Goal: Information Seeking & Learning: Learn about a topic

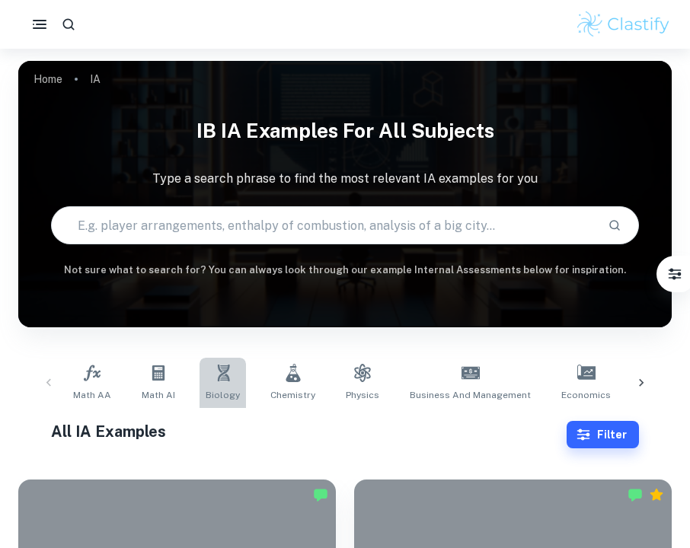
click at [227, 374] on icon at bounding box center [223, 373] width 18 height 18
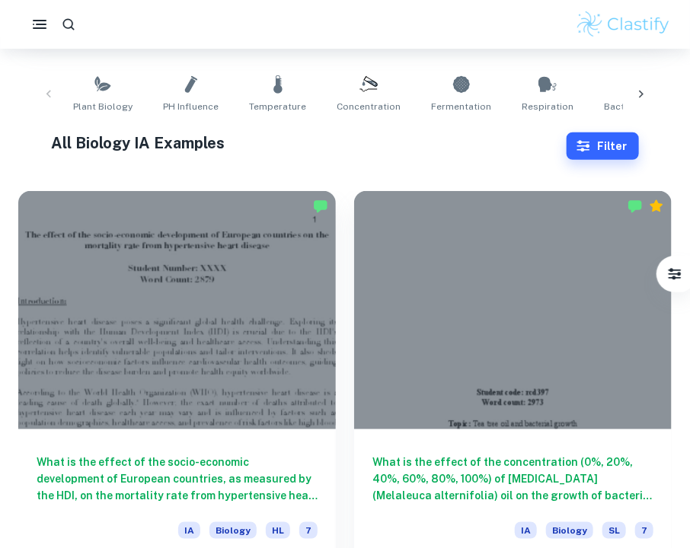
scroll to position [335, 0]
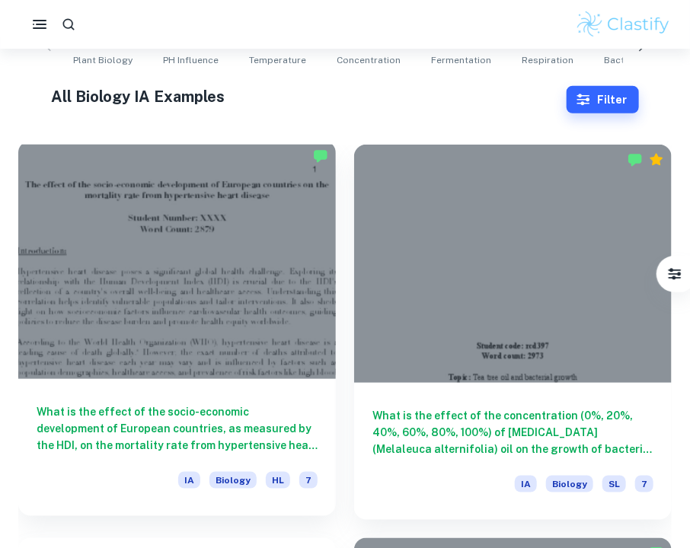
click at [208, 244] on div at bounding box center [177, 260] width 318 height 238
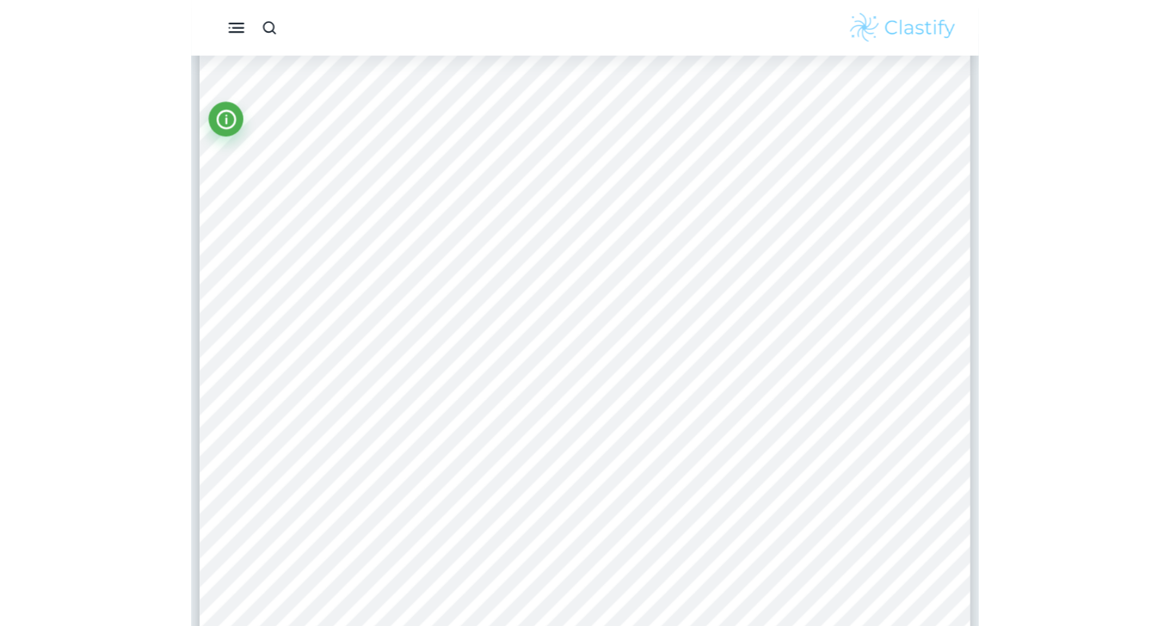
scroll to position [75, 0]
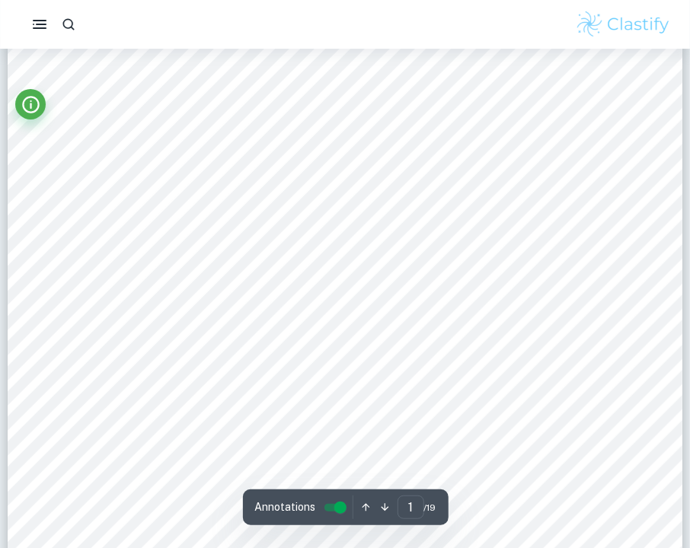
click at [493, 474] on html "We value your privacy We use cookies to enhance your browsing experience, serve…" at bounding box center [345, 199] width 690 height 548
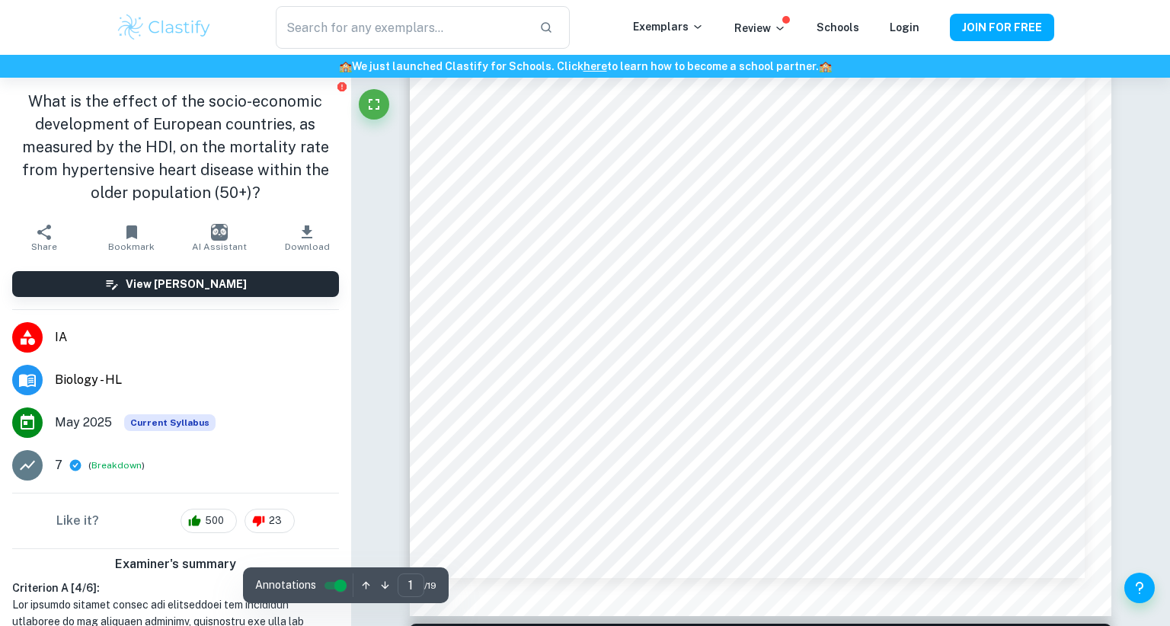
scroll to position [471, 0]
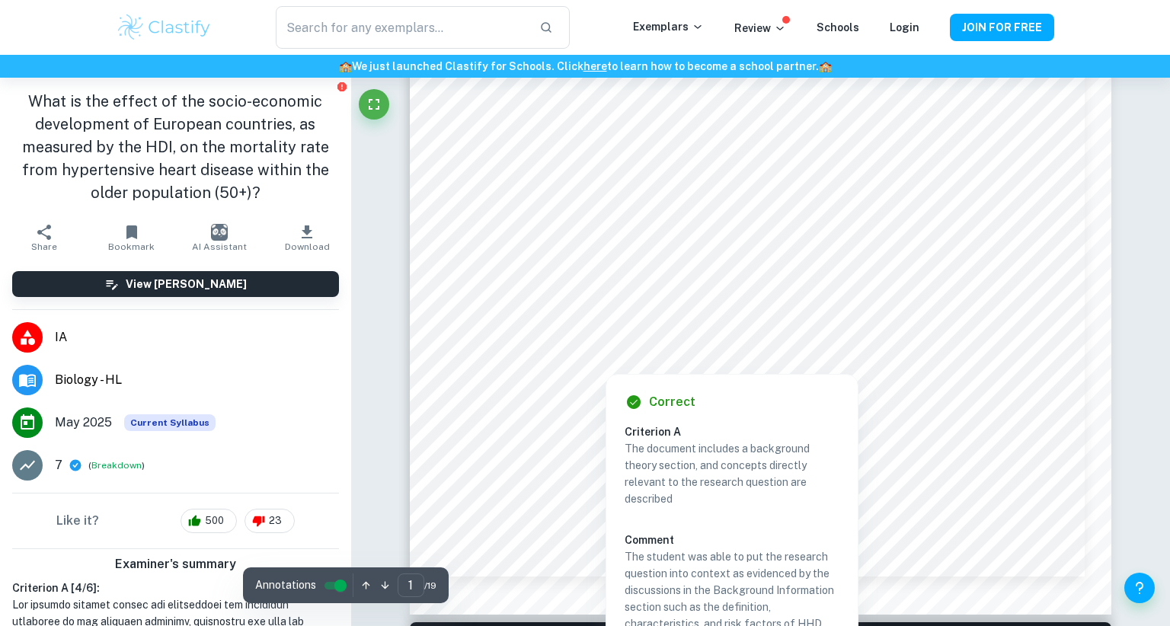
click at [689, 319] on div at bounding box center [747, 311] width 546 height 21
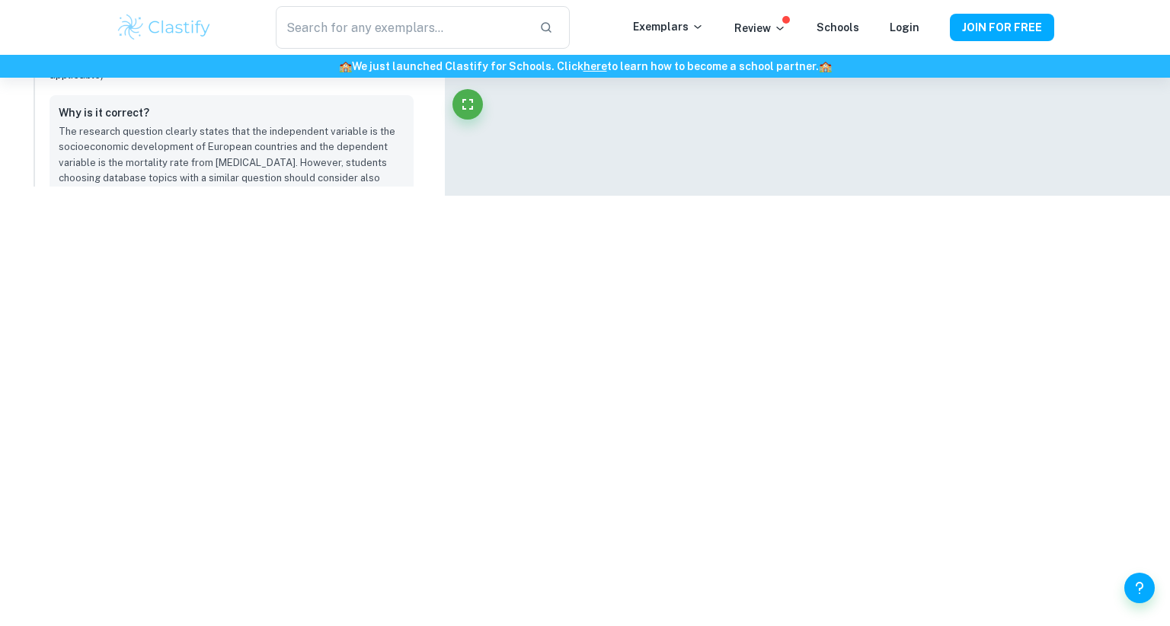
scroll to position [615, 0]
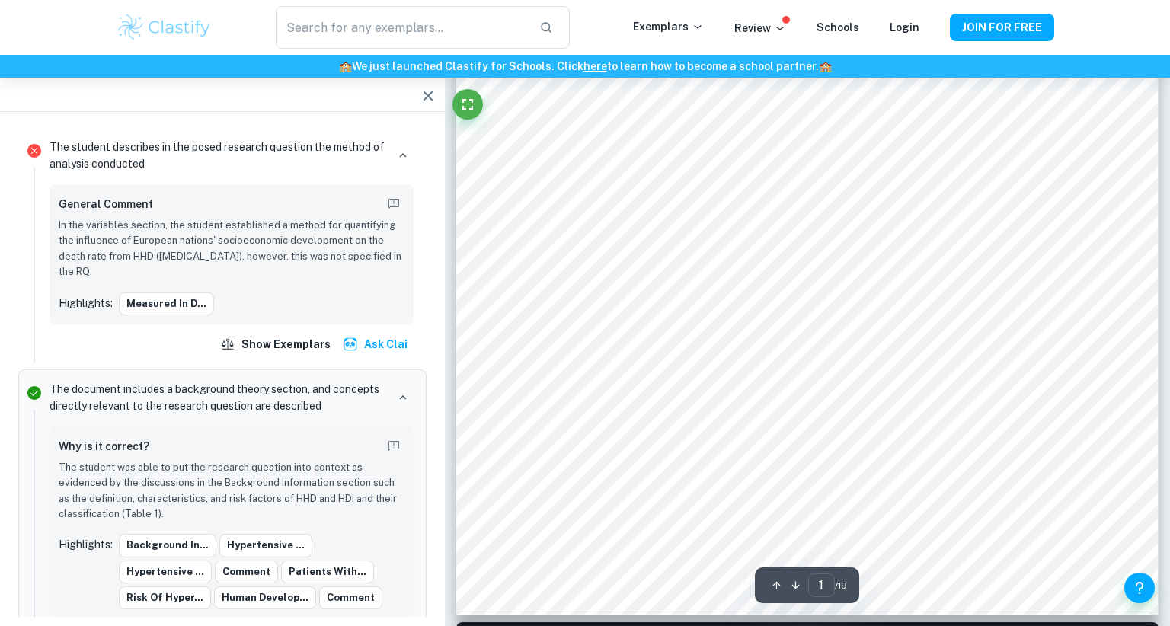
click at [430, 97] on icon "button" at bounding box center [427, 95] width 9 height 9
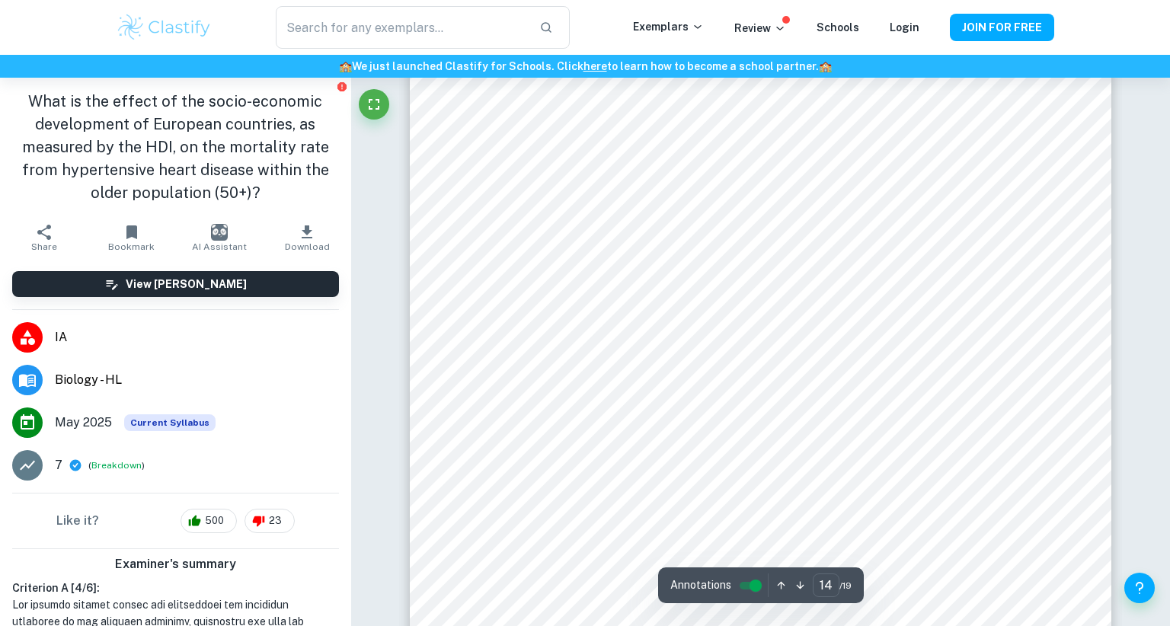
scroll to position [13723, 0]
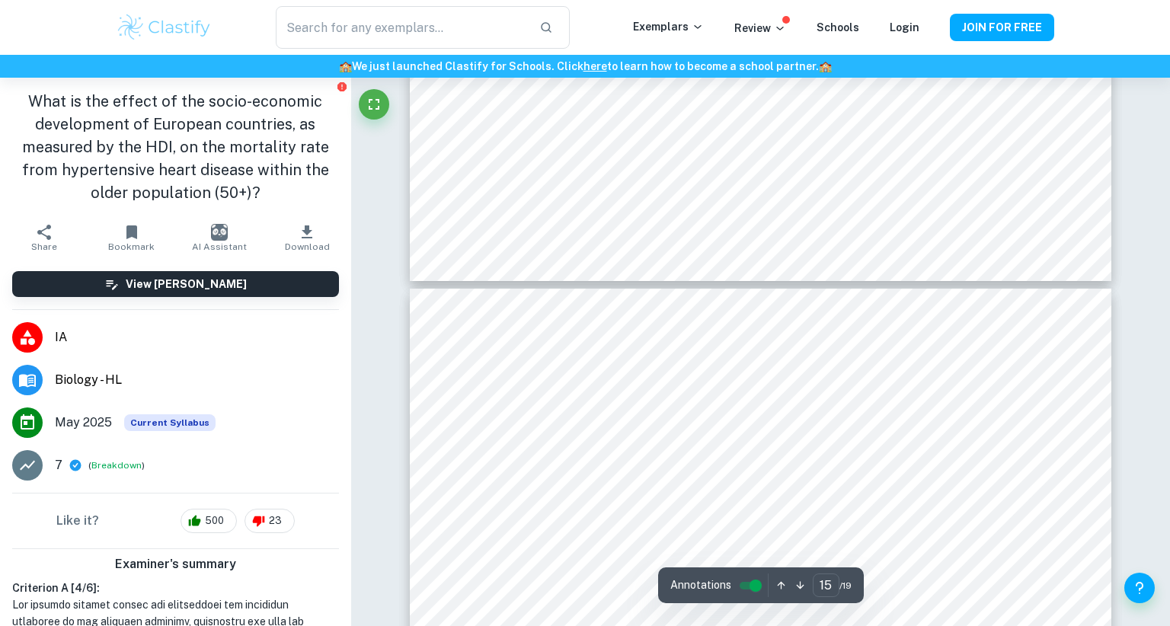
type input "16"
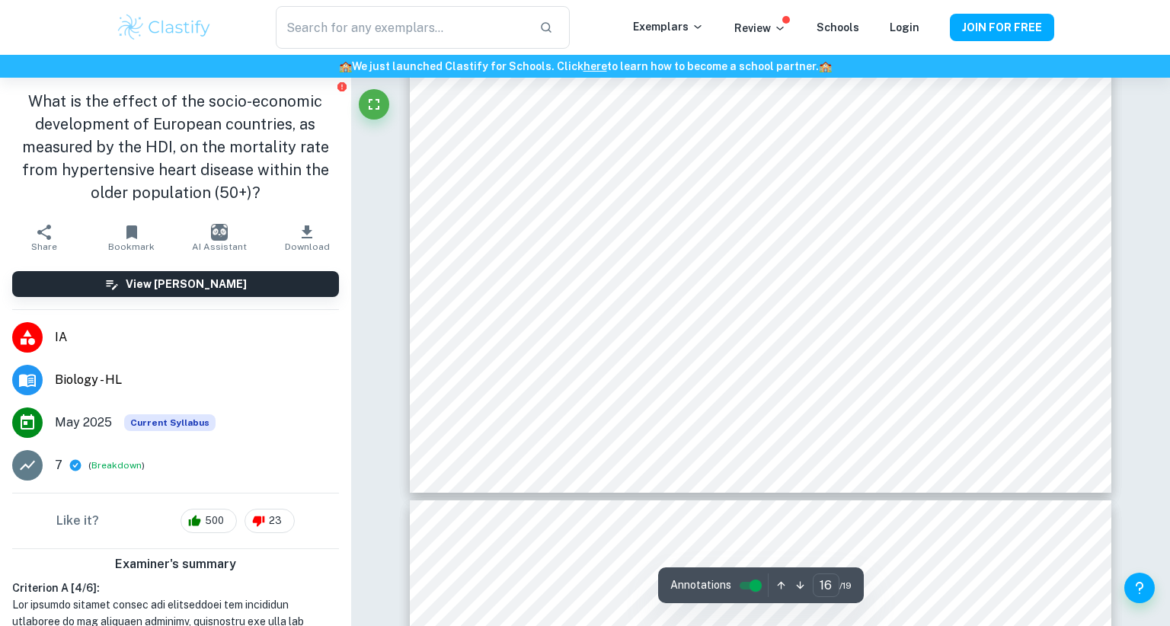
scroll to position [16065, 0]
